Goal: Task Accomplishment & Management: Use online tool/utility

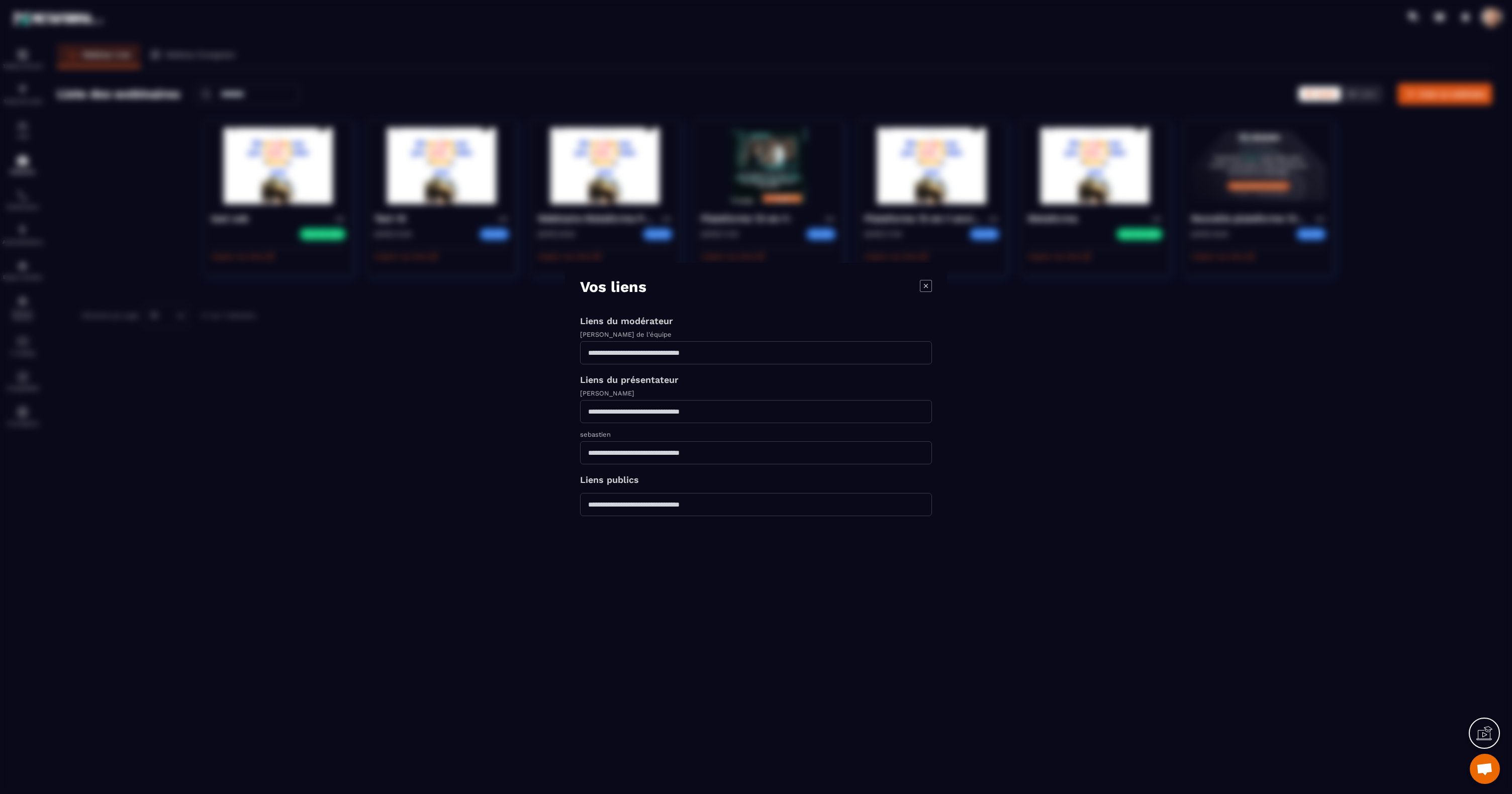
click at [926, 290] on icon "Modal window" at bounding box center [926, 286] width 12 height 12
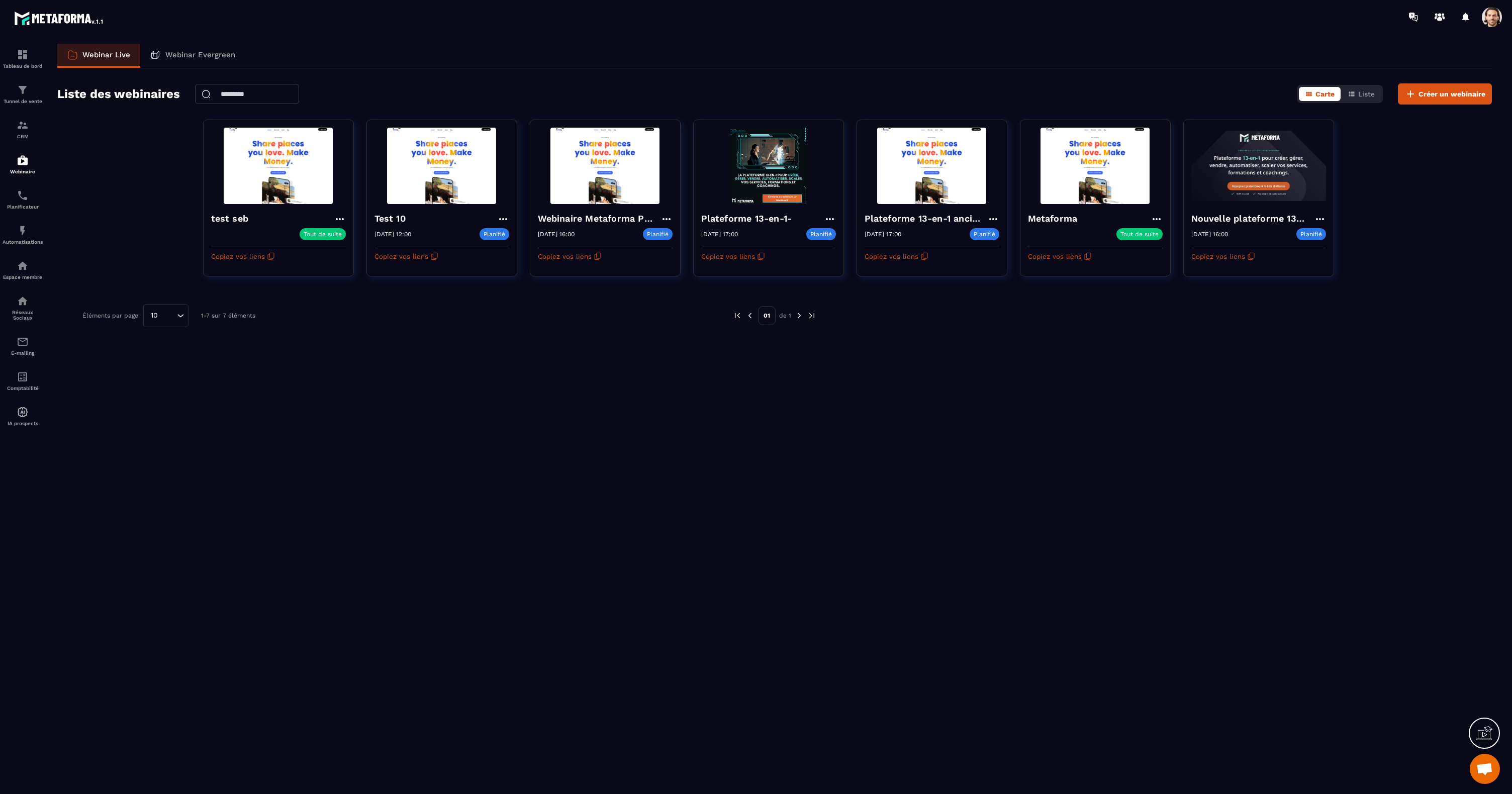
drag, startPoint x: 689, startPoint y: 382, endPoint x: 388, endPoint y: 310, distance: 309.5
click at [689, 382] on div "Webinar Live Webinar Evergreen Liste des webinaires Carte Liste Créer un webina…" at bounding box center [774, 417] width 1454 height 746
click at [18, 236] on img at bounding box center [22, 231] width 12 height 12
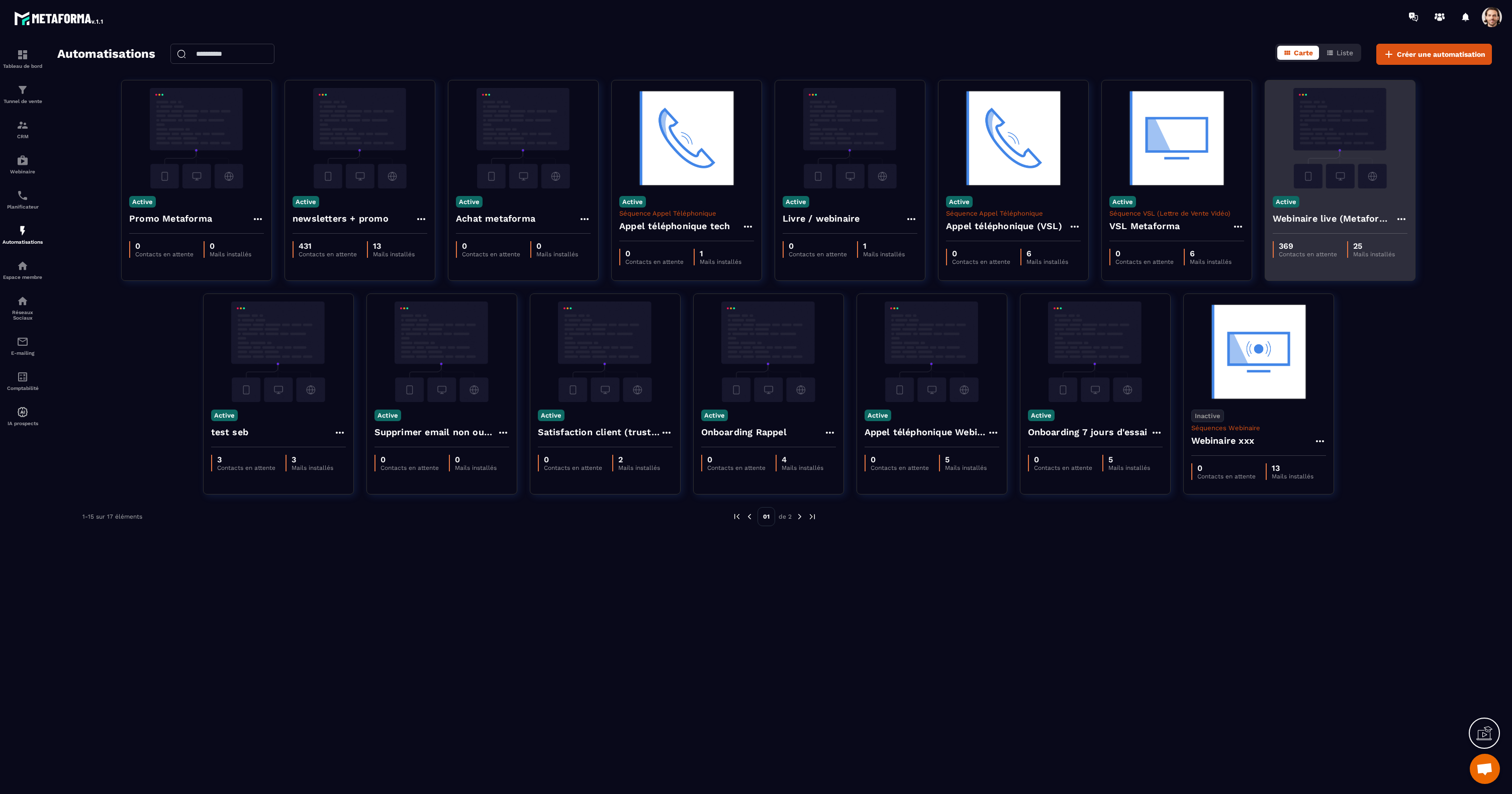
click at [1323, 147] on img at bounding box center [1340, 138] width 135 height 100
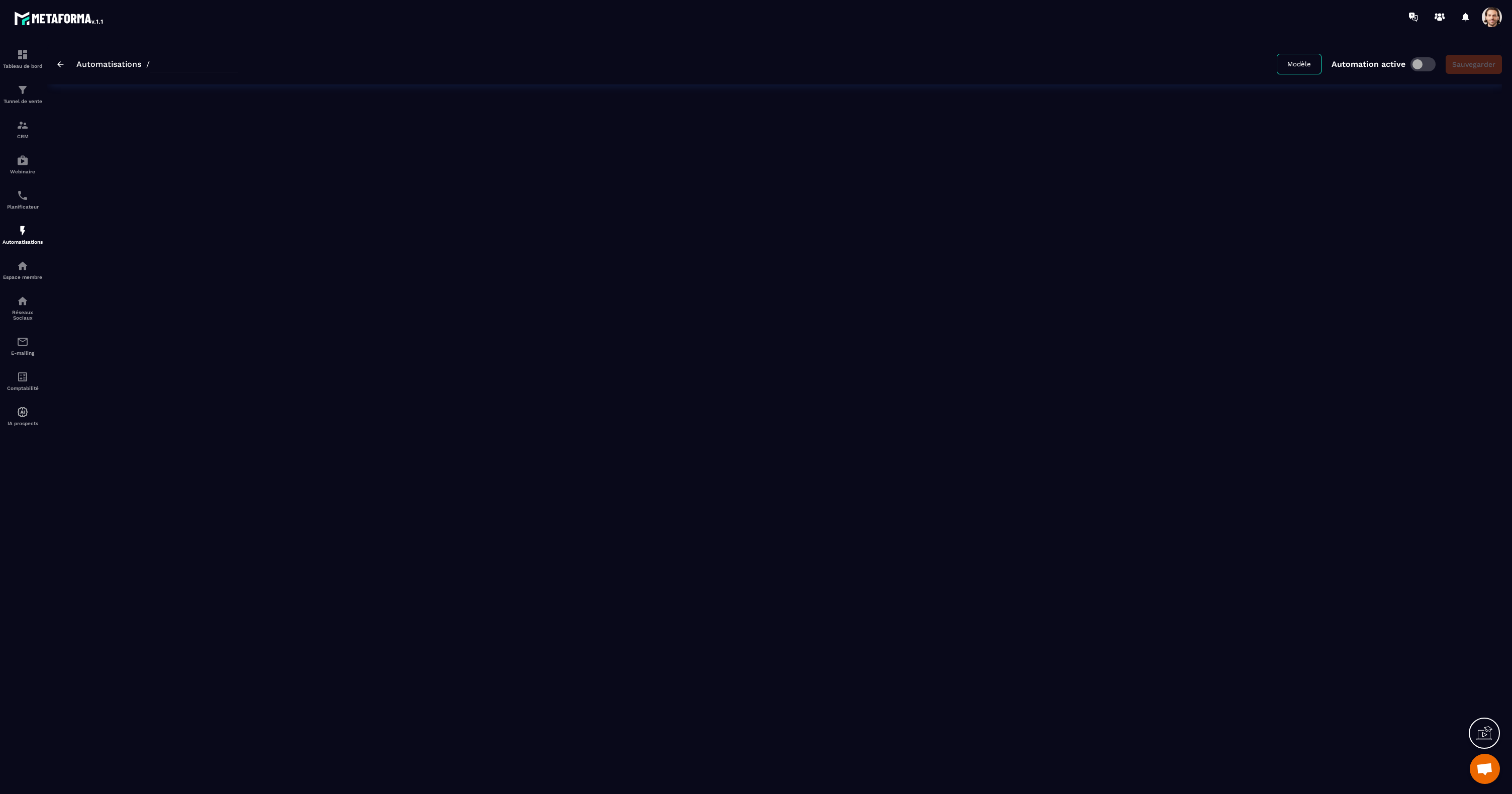
type input "**********"
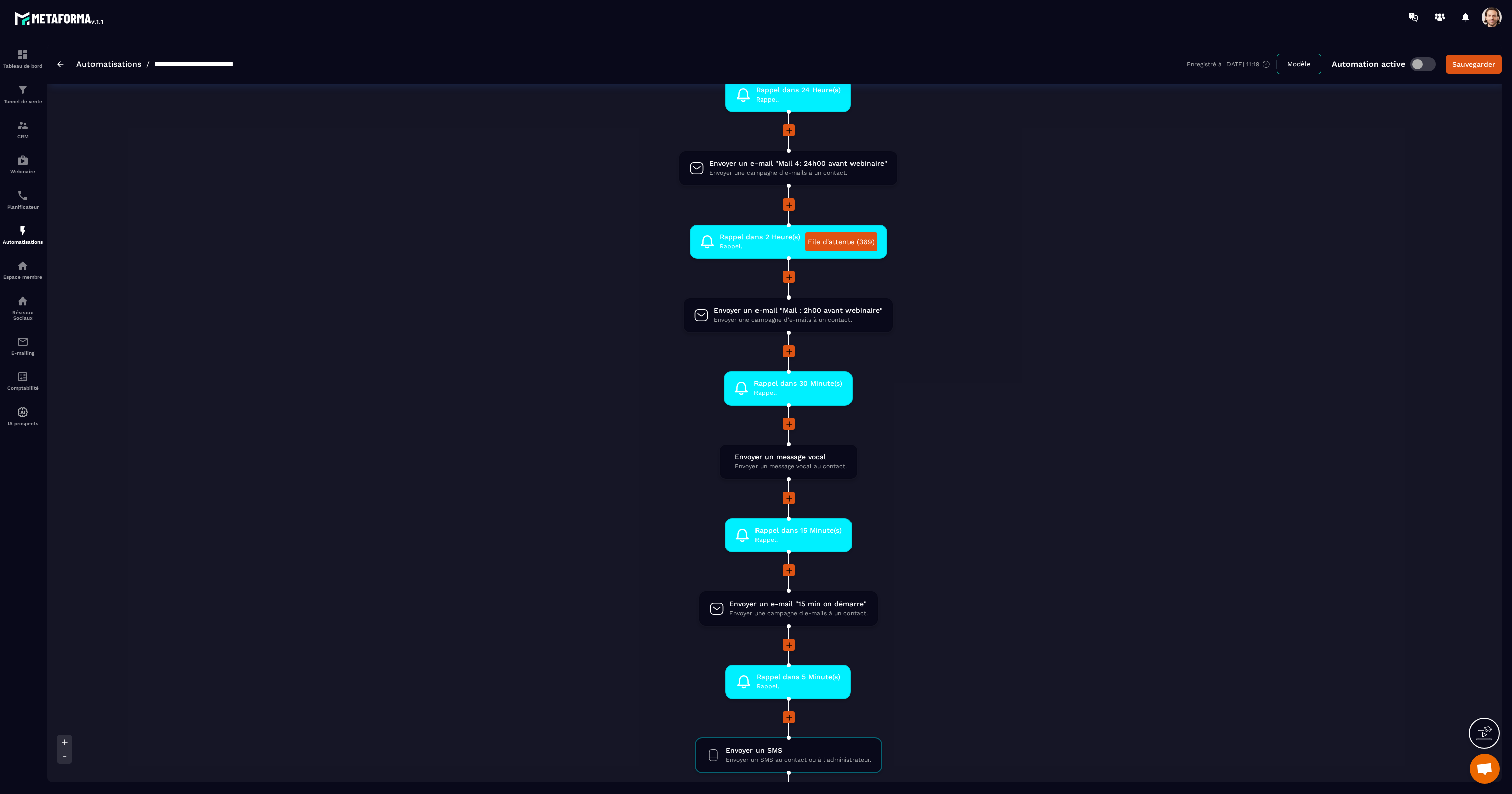
scroll to position [604, 0]
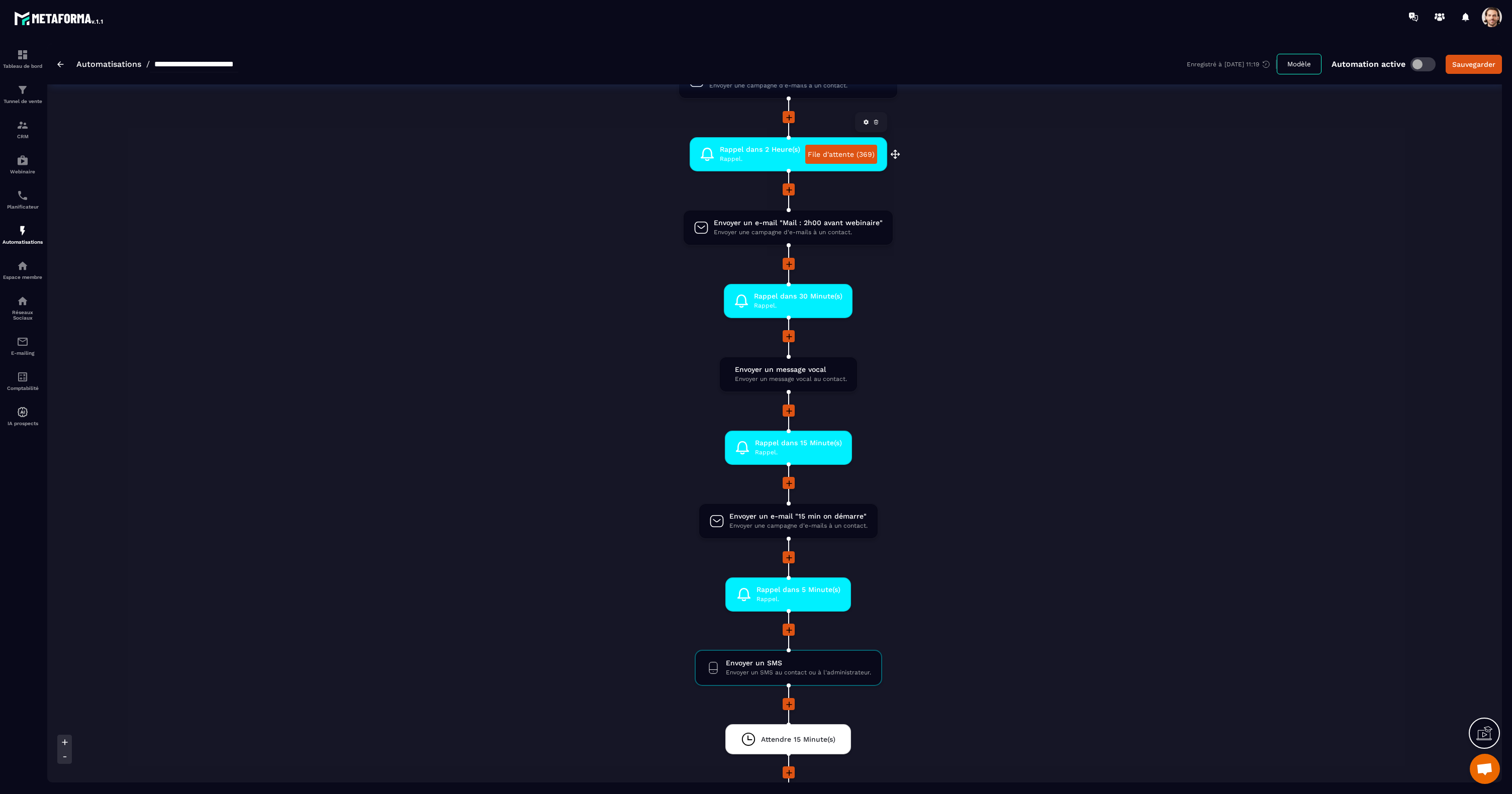
click at [845, 157] on link "File d'attente (369)" at bounding box center [841, 154] width 72 height 19
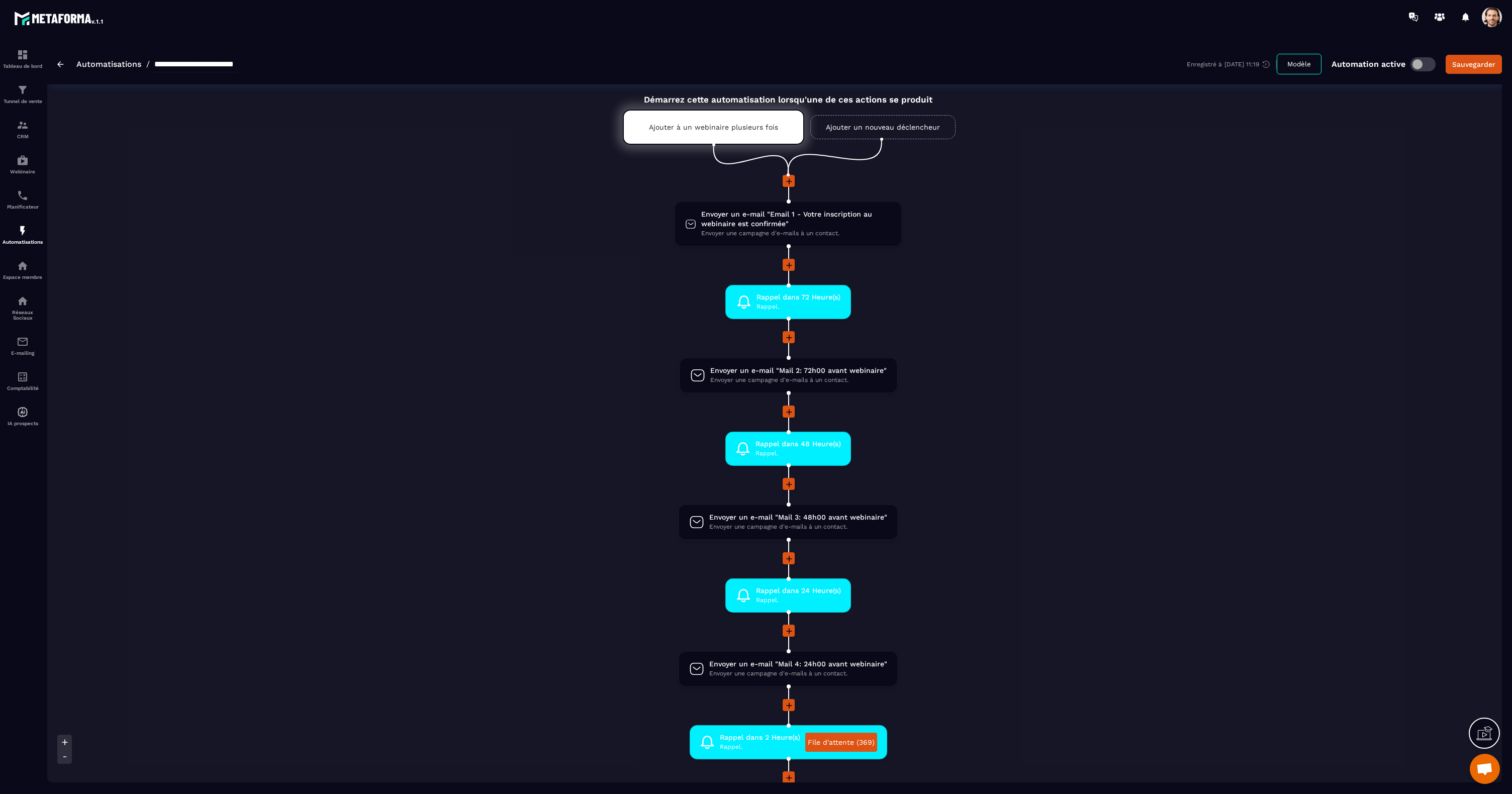
scroll to position [0, 0]
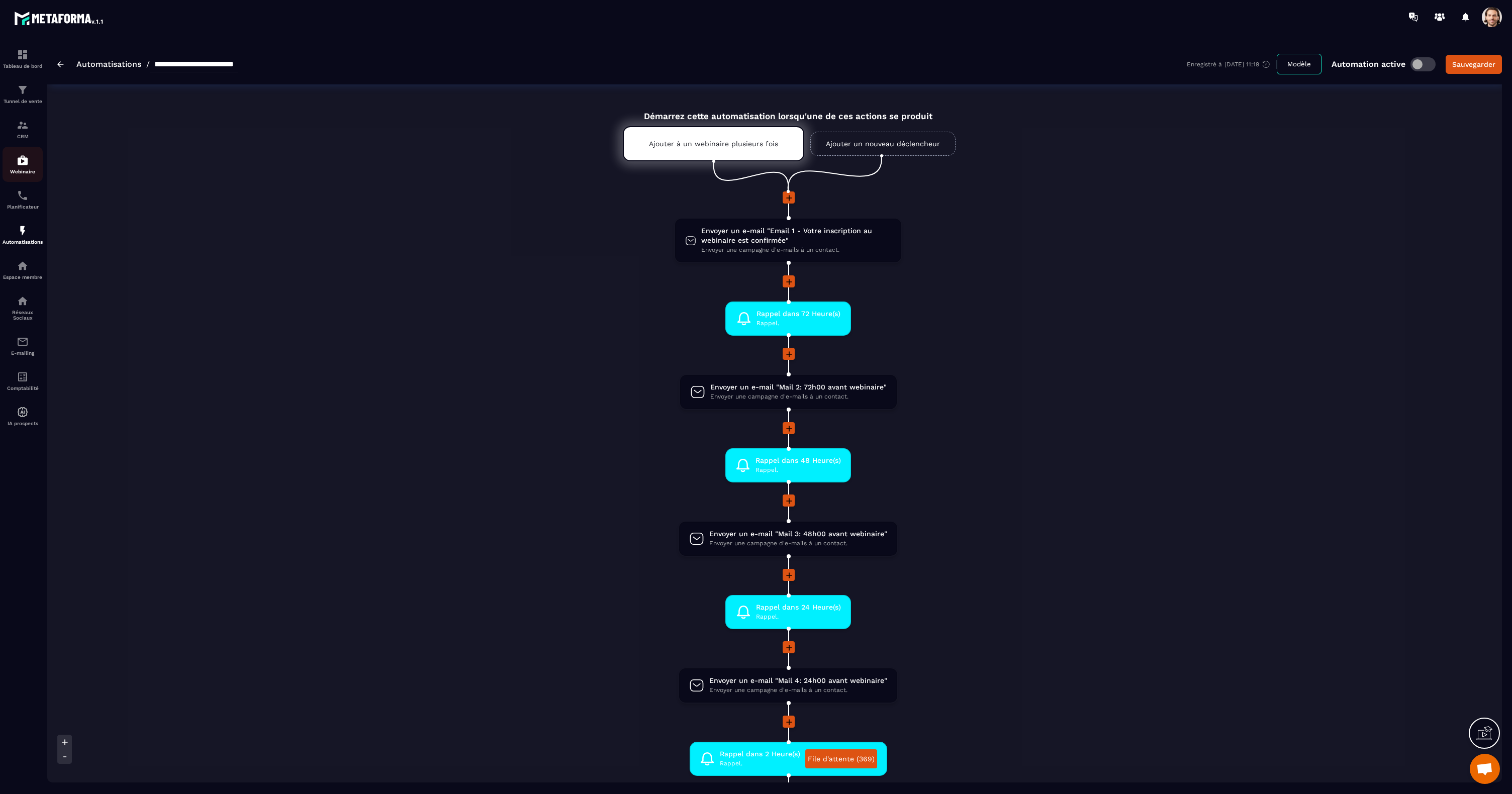
click at [23, 167] on div "Webinaire" at bounding box center [22, 164] width 41 height 20
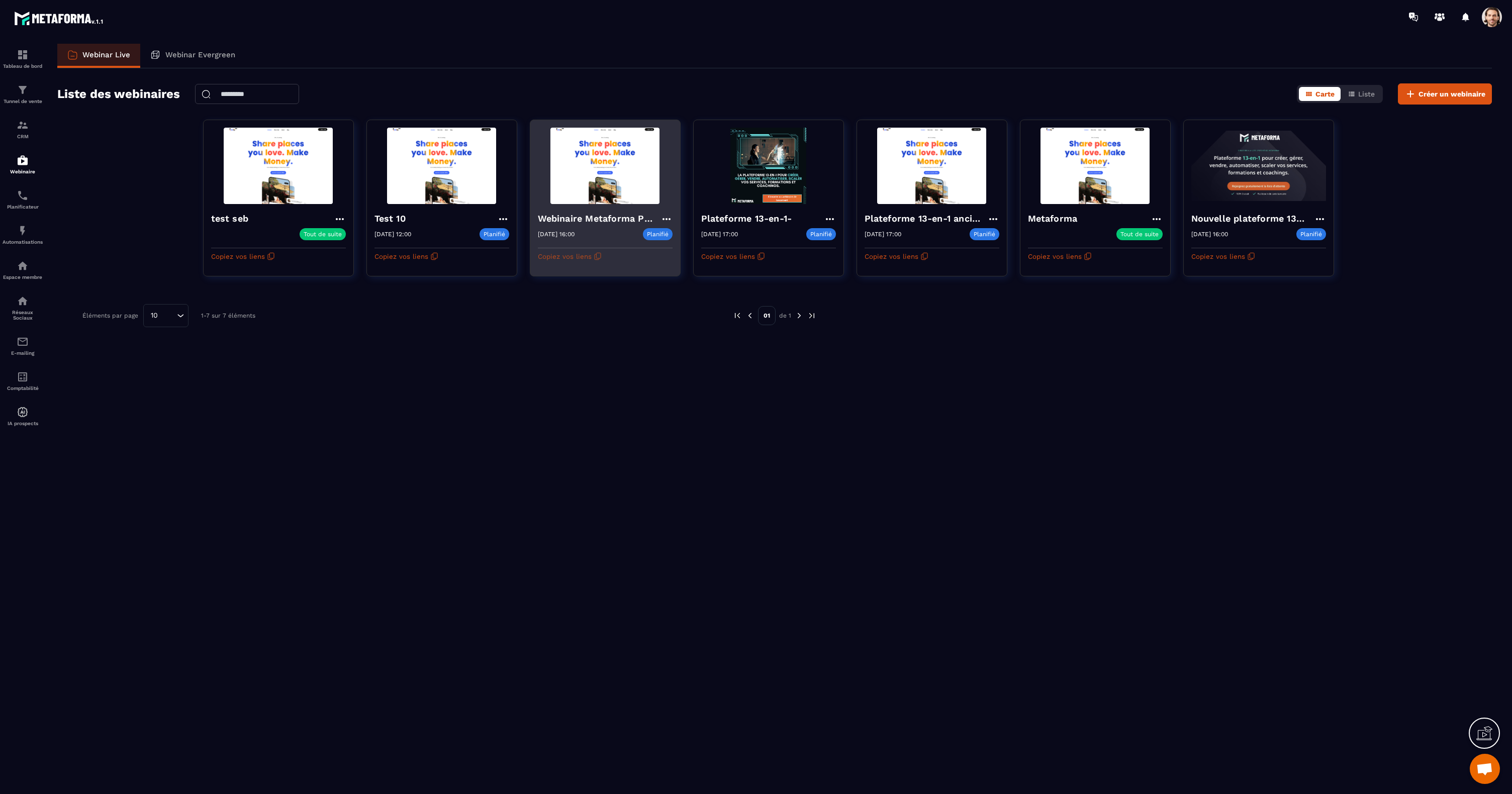
click at [600, 258] on icon "button" at bounding box center [598, 256] width 8 height 8
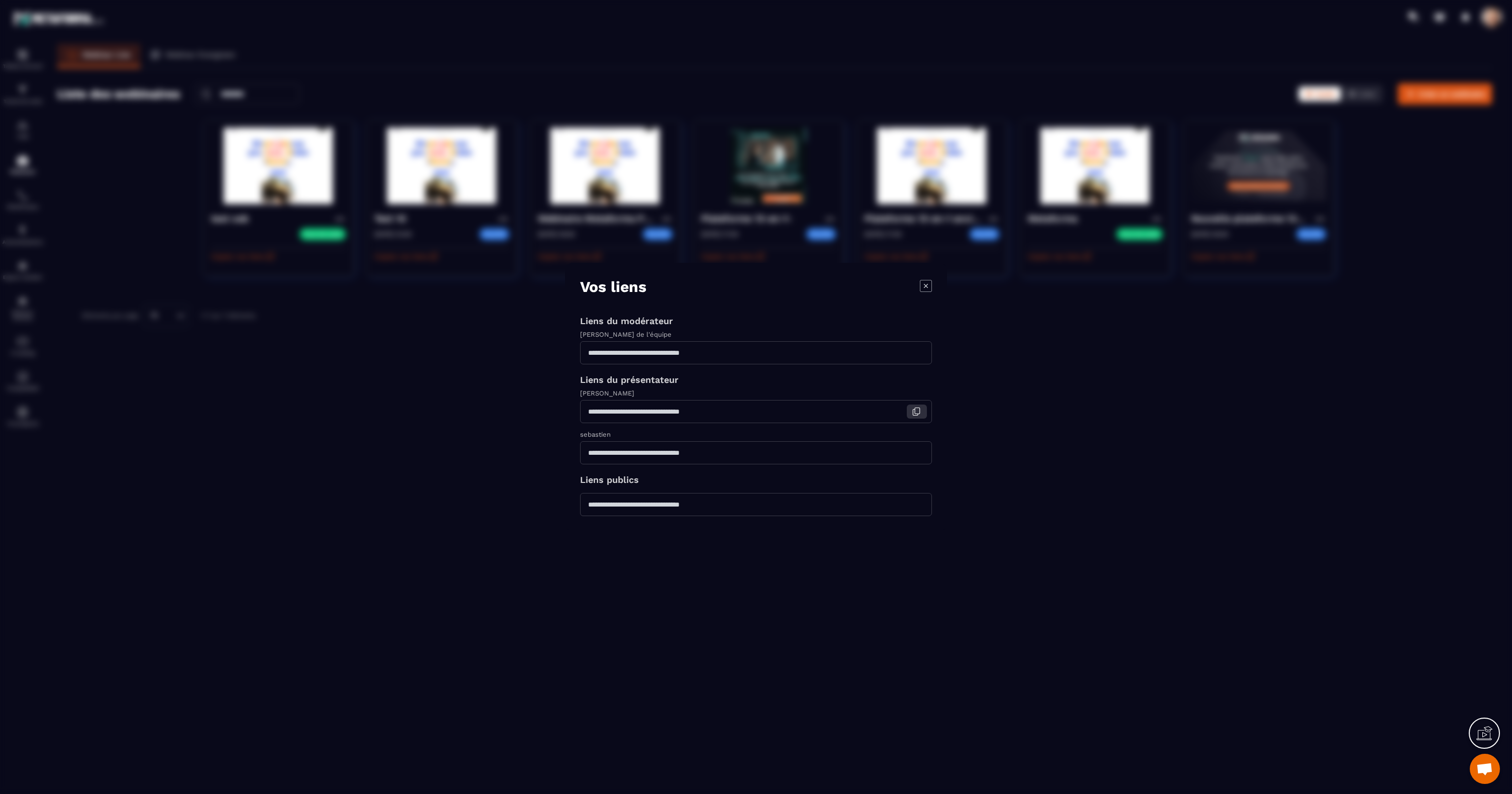
click at [919, 412] on icon "Modal window" at bounding box center [916, 411] width 9 height 9
click at [929, 289] on icon "Modal window" at bounding box center [926, 286] width 12 height 12
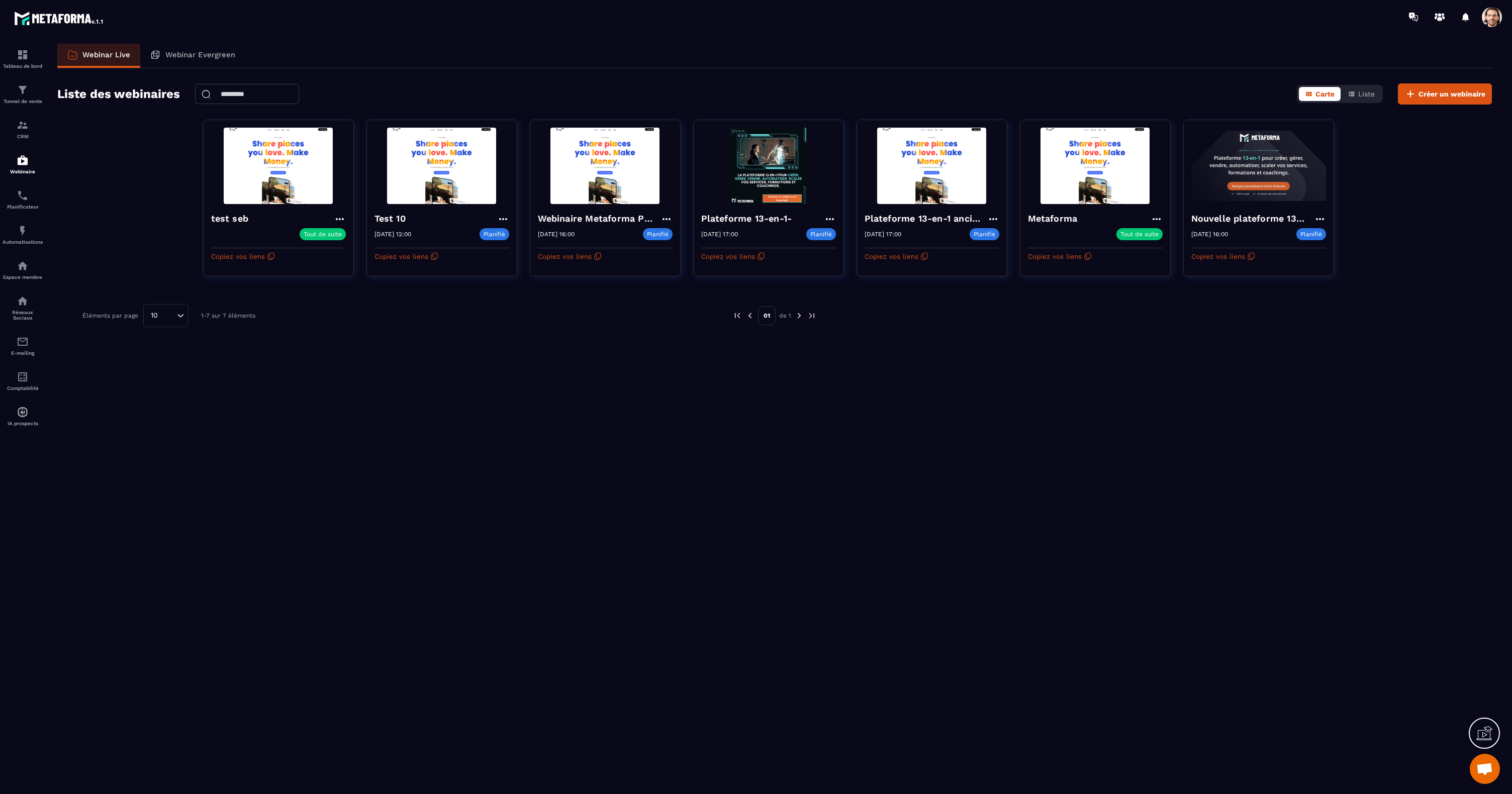
click at [1204, 58] on div "Webinar Live Webinar Evergreen" at bounding box center [775, 56] width 1435 height 25
